Goal: Communication & Community: Answer question/provide support

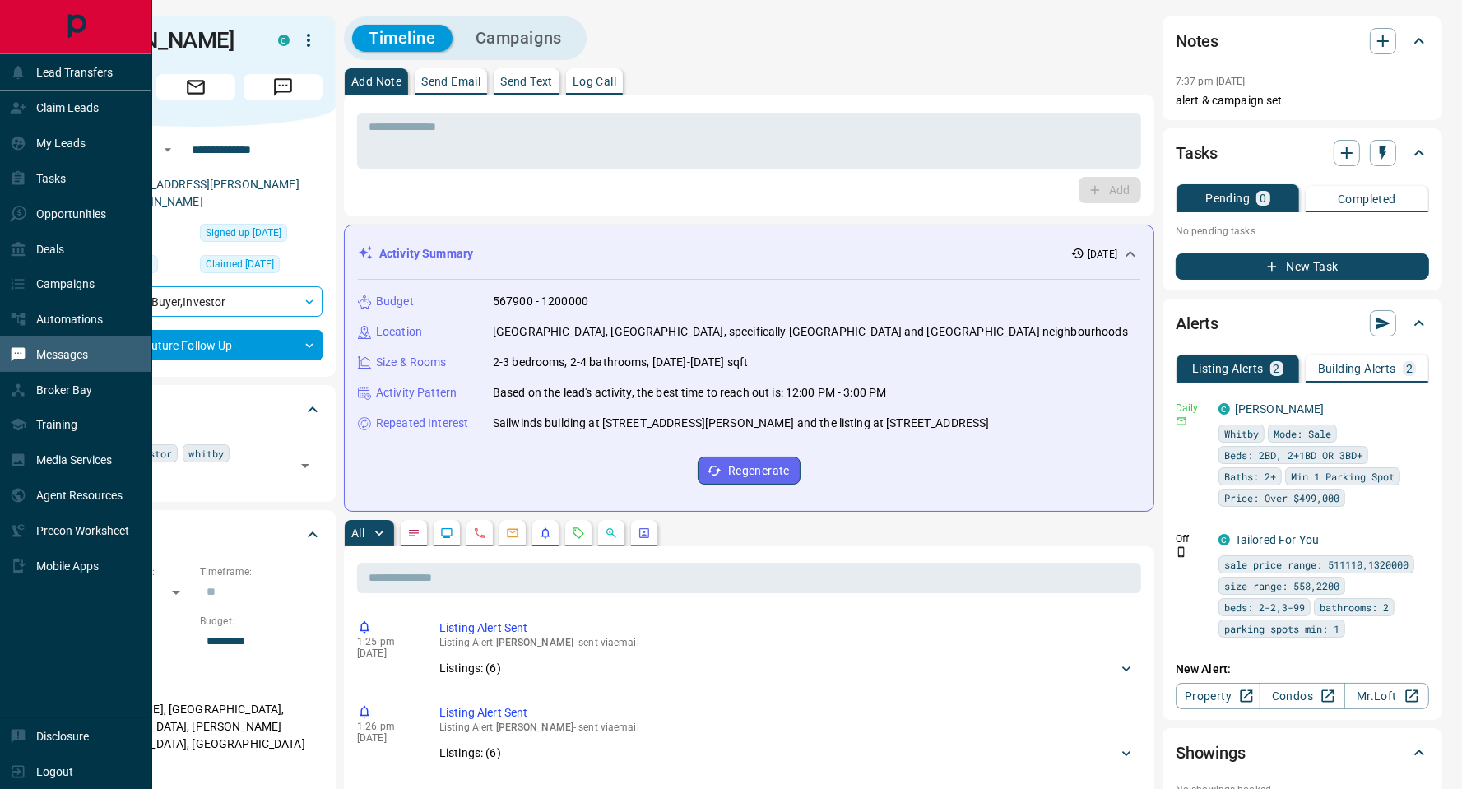
click at [82, 360] on p "Messages" at bounding box center [62, 354] width 52 height 13
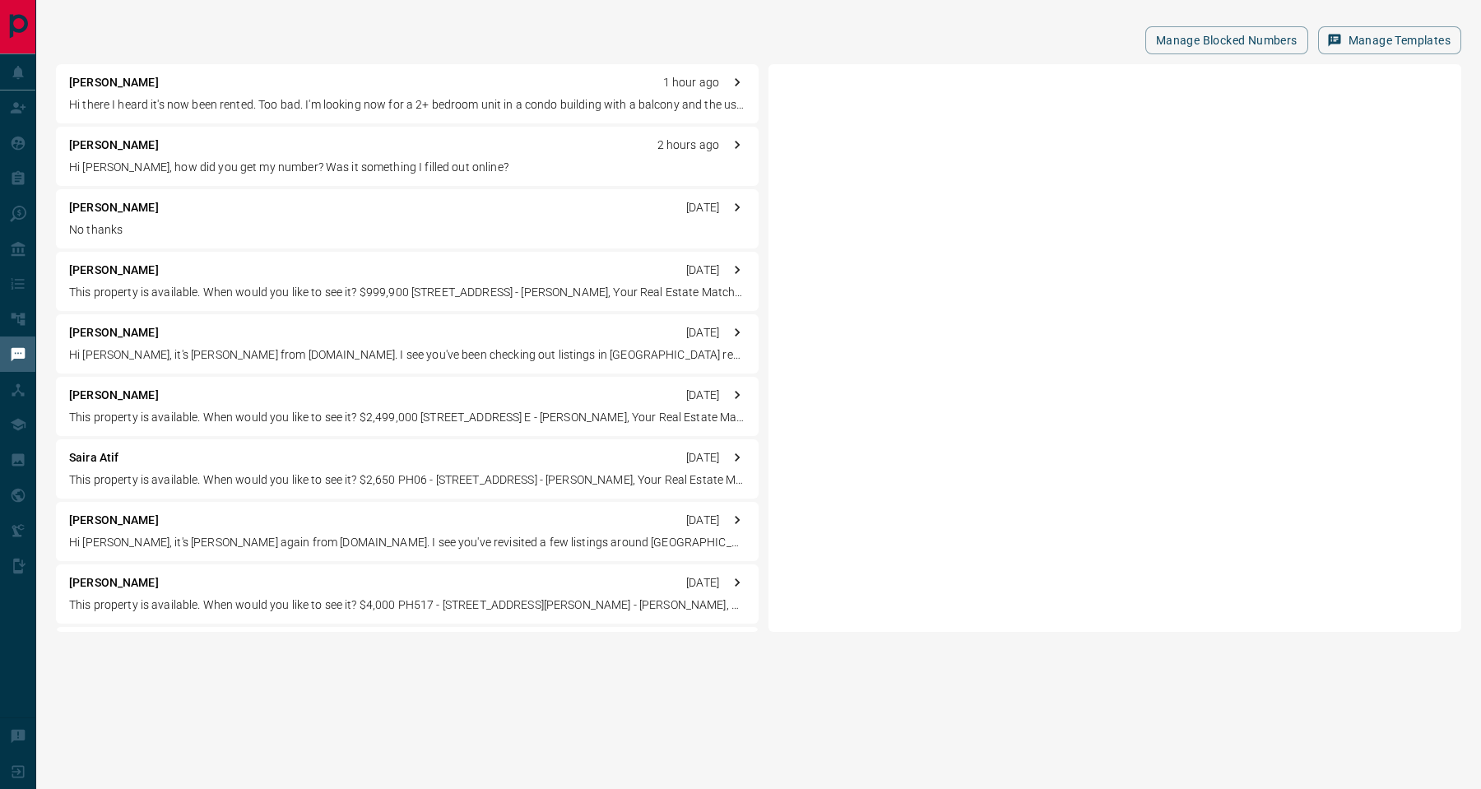
click at [110, 214] on p "[PERSON_NAME]" at bounding box center [114, 207] width 90 height 17
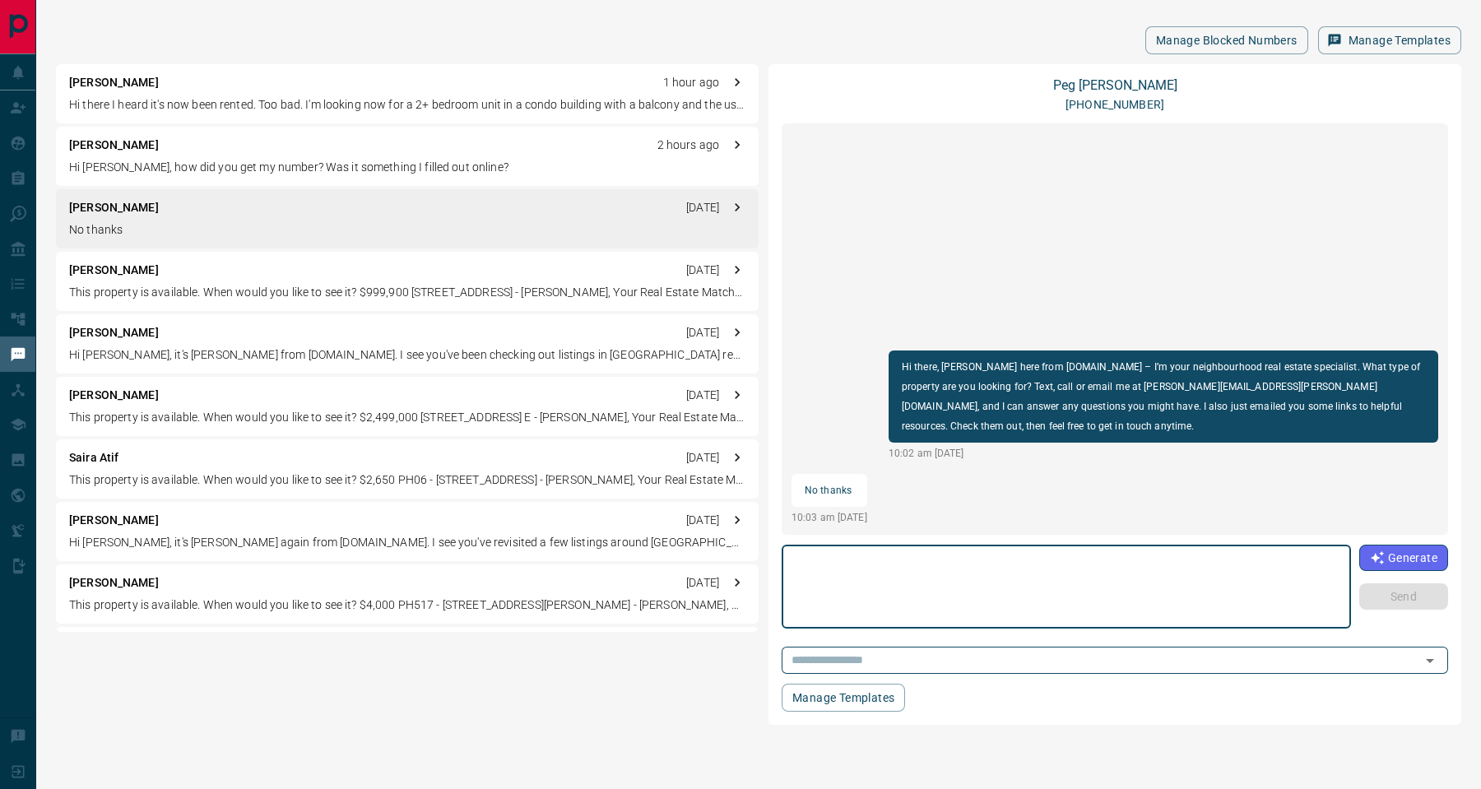
click at [1107, 585] on textarea at bounding box center [1066, 587] width 546 height 70
drag, startPoint x: 1107, startPoint y: 585, endPoint x: 1126, endPoint y: 632, distance: 50.6
click at [1126, 632] on div "[PERSON_NAME] [PHONE_NUMBER] Hi there, [PERSON_NAME] here from [DOMAIN_NAME] – …" at bounding box center [1115, 394] width 666 height 634
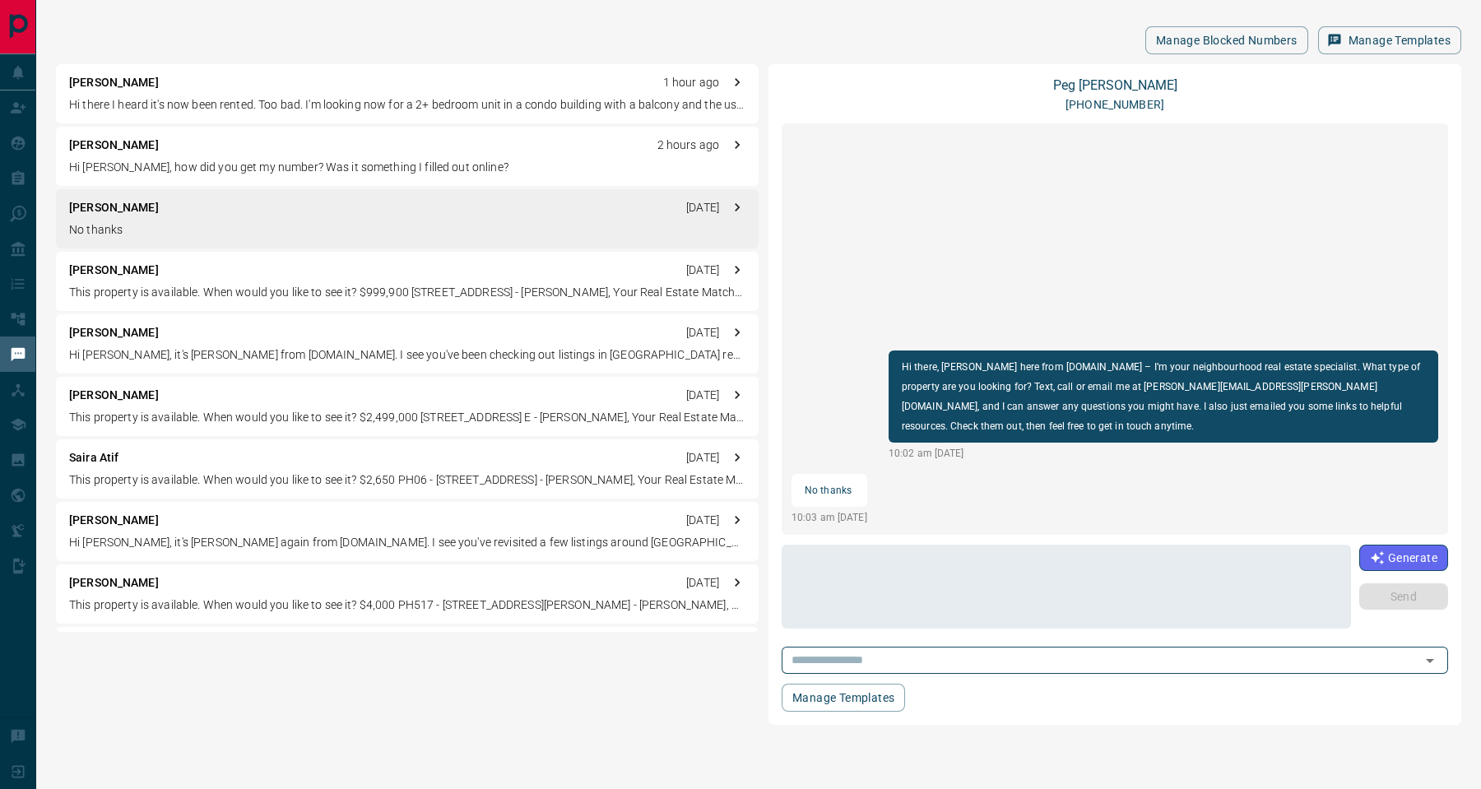
click at [1126, 632] on div "[PERSON_NAME] [PHONE_NUMBER] Hi there, [PERSON_NAME] here from [DOMAIN_NAME] – …" at bounding box center [1115, 394] width 666 height 634
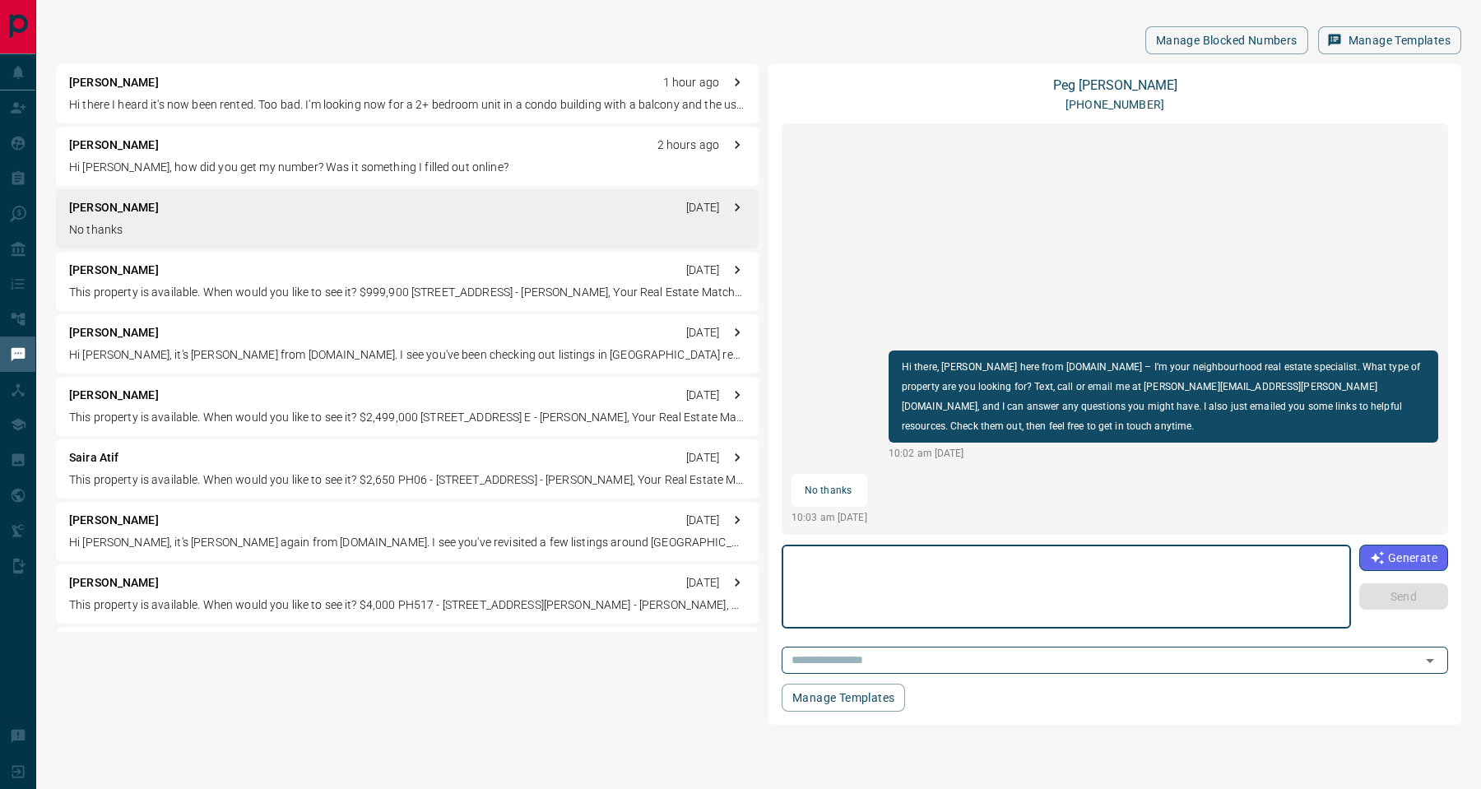
click at [1089, 573] on textarea at bounding box center [1066, 587] width 546 height 70
click at [1189, 552] on textarea "**********" at bounding box center [1065, 587] width 545 height 70
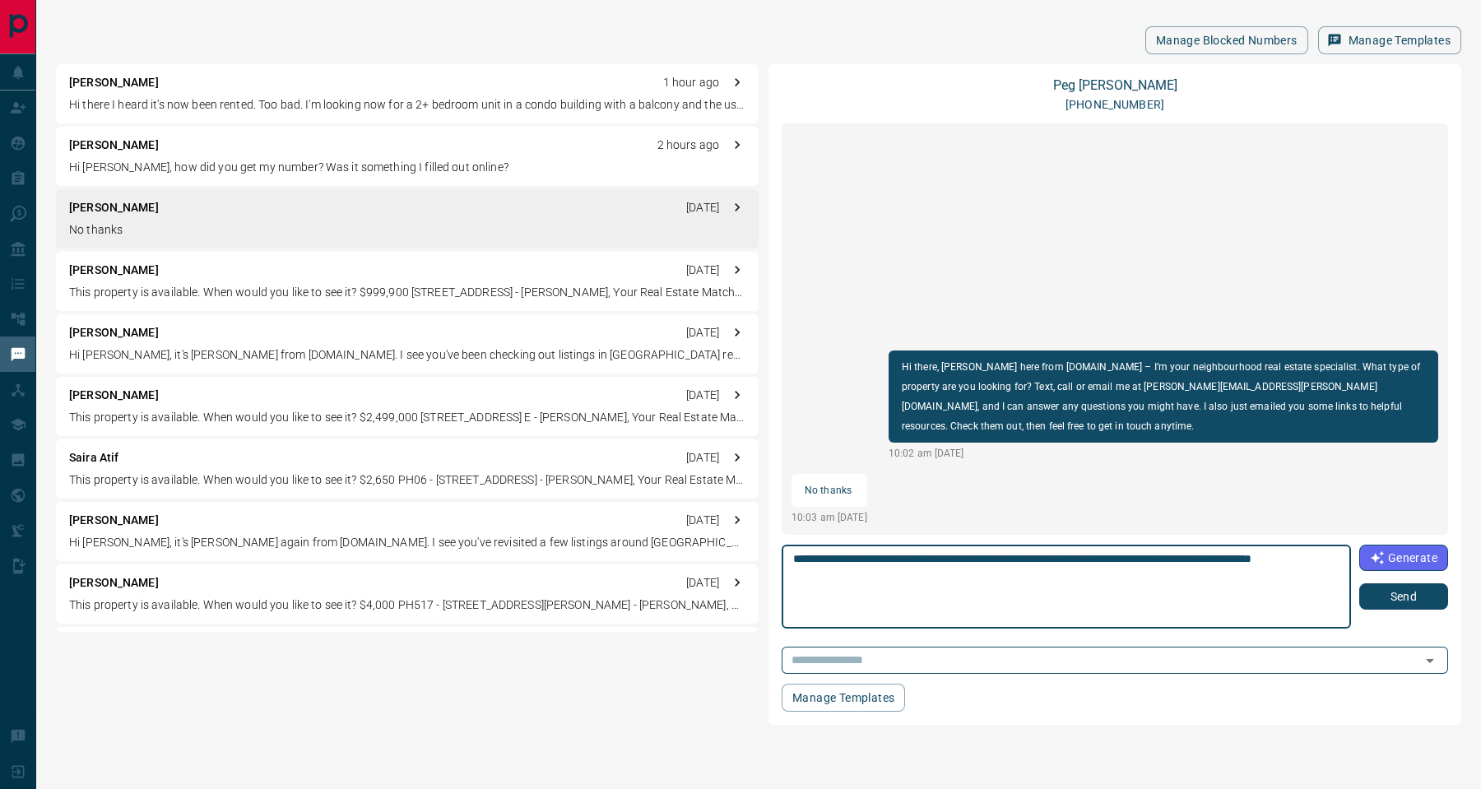
type textarea "**********"
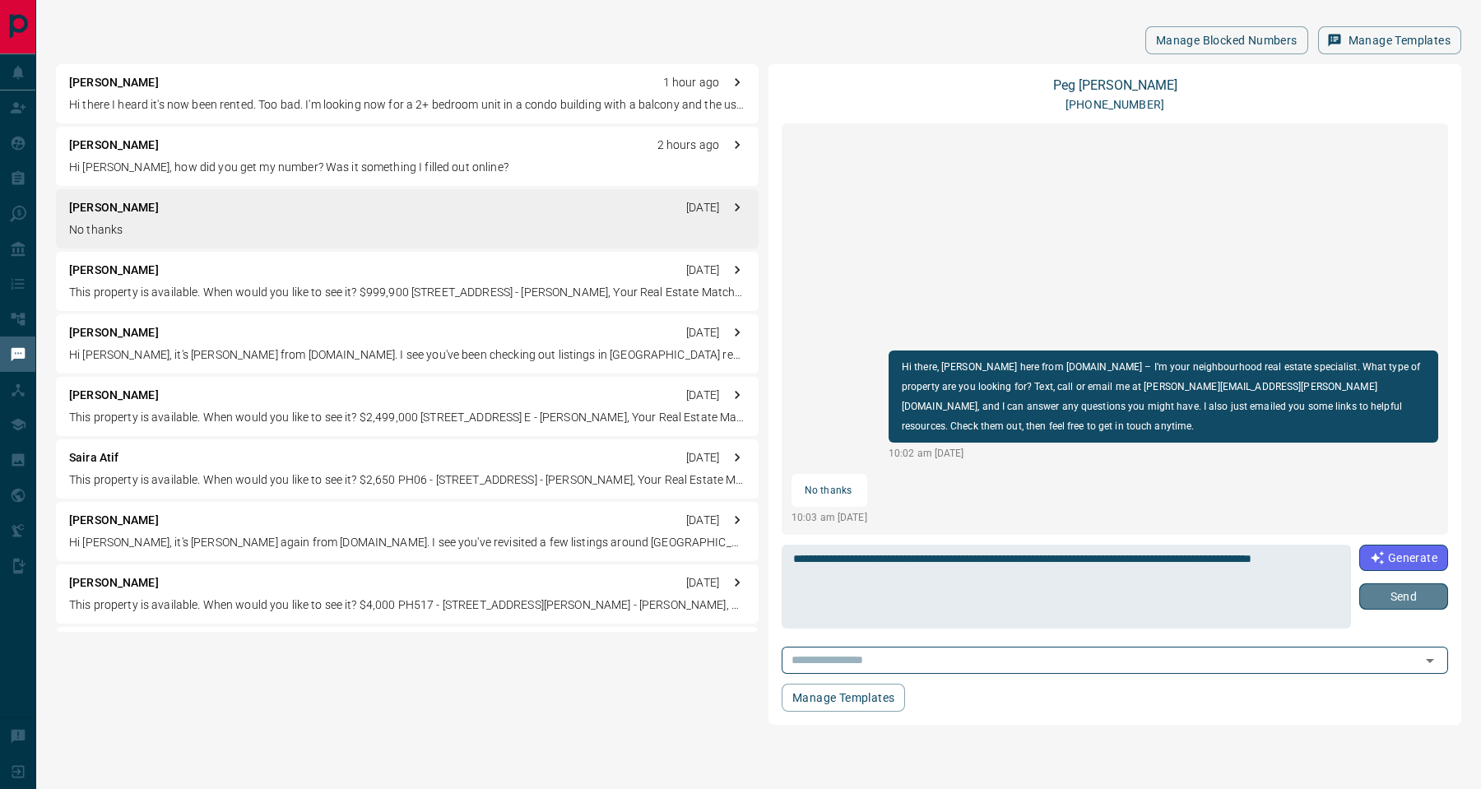
click at [1381, 593] on button "Send" at bounding box center [1403, 596] width 89 height 26
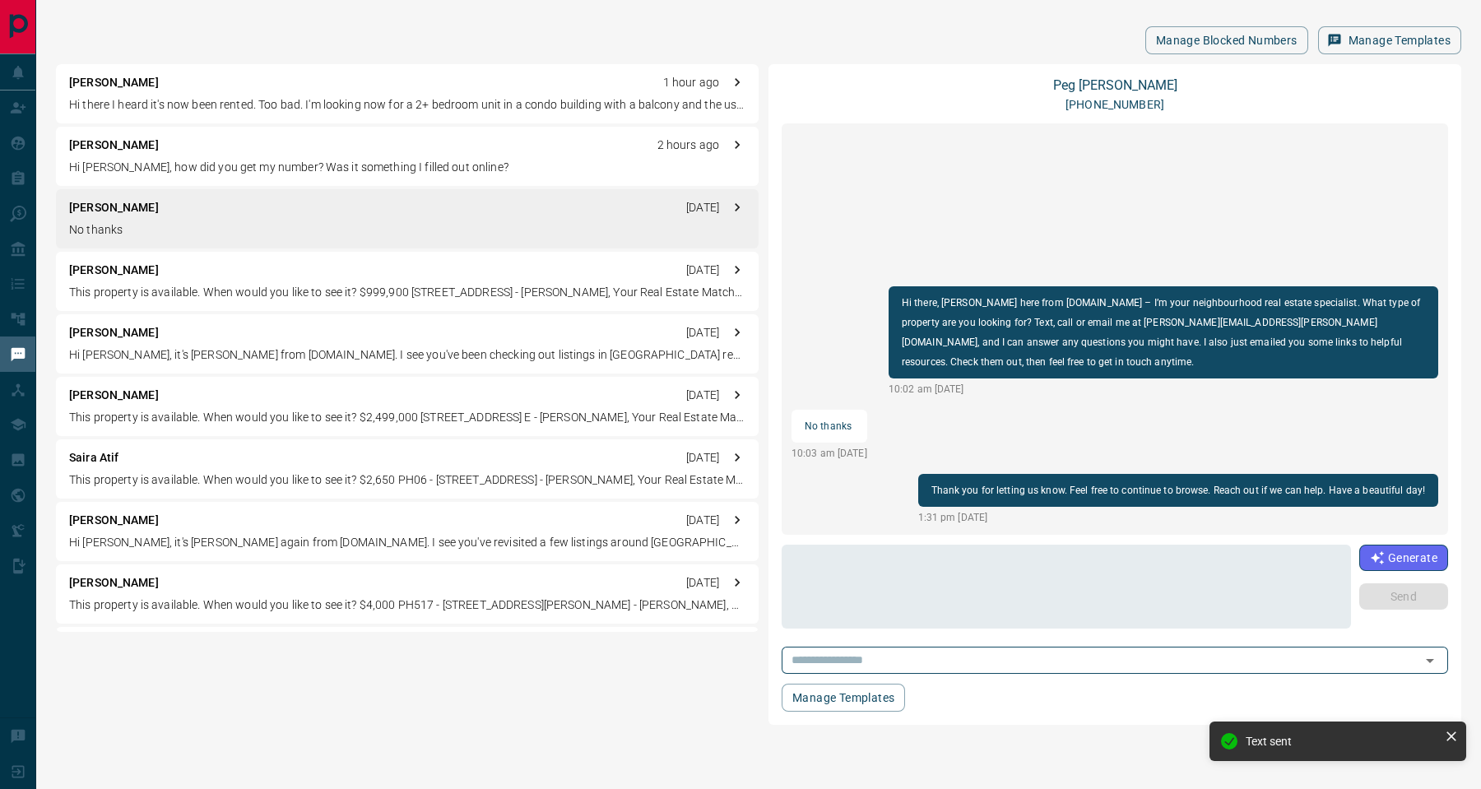
click at [118, 146] on p "[PERSON_NAME]" at bounding box center [114, 145] width 90 height 17
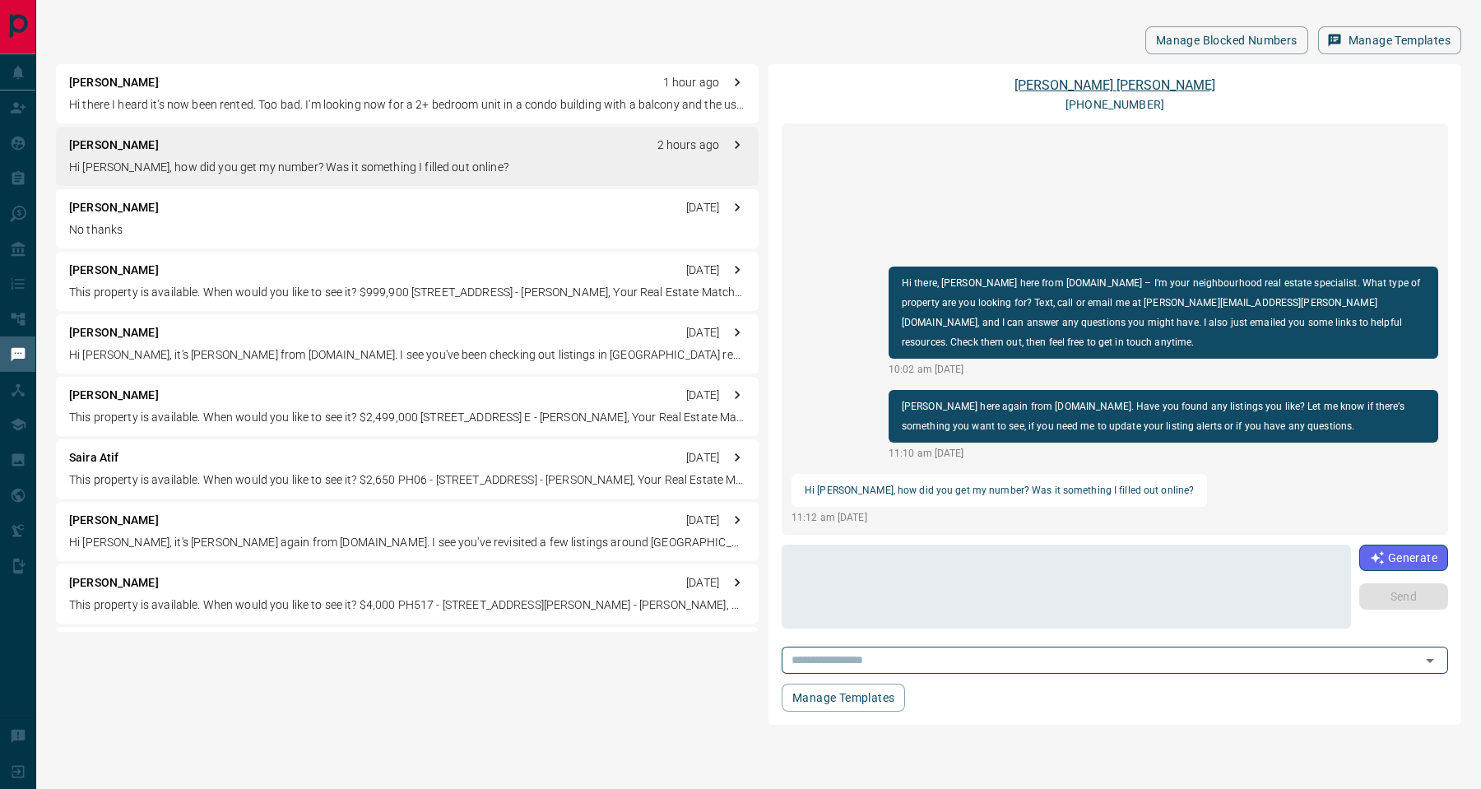
click at [1134, 86] on link "[PERSON_NAME]" at bounding box center [1114, 85] width 201 height 16
